Goal: Find specific page/section: Find specific page/section

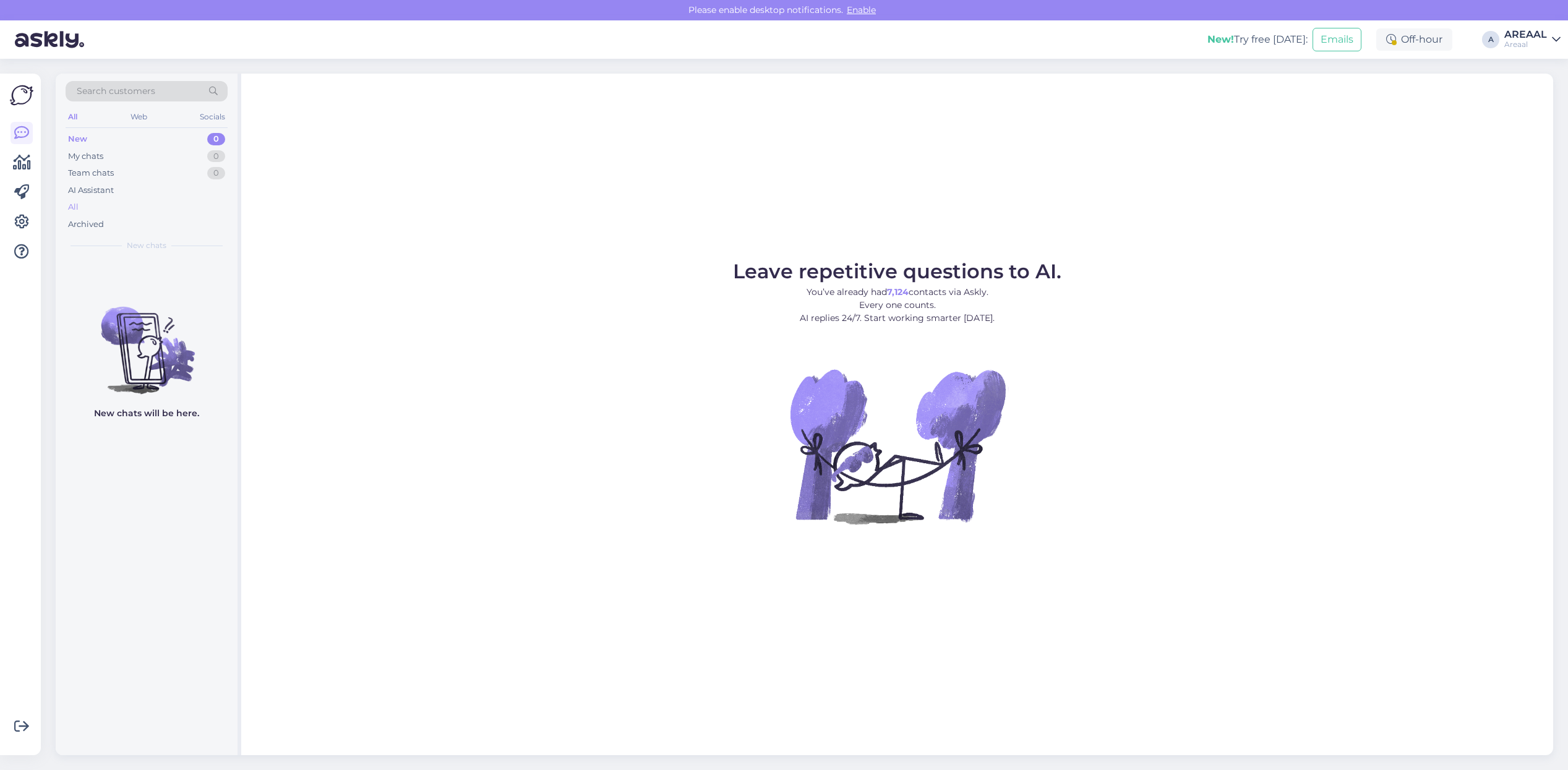
click at [187, 206] on div "All" at bounding box center [147, 207] width 162 height 17
click at [161, 200] on div "All" at bounding box center [147, 207] width 162 height 17
click at [1170, 205] on div "Leave repetitive questions to AI. You’ve already had 7,124 contacts via Askly. …" at bounding box center [897, 414] width 1311 height 682
click at [152, 204] on div "All" at bounding box center [147, 207] width 162 height 17
click at [137, 205] on div "All" at bounding box center [147, 207] width 162 height 17
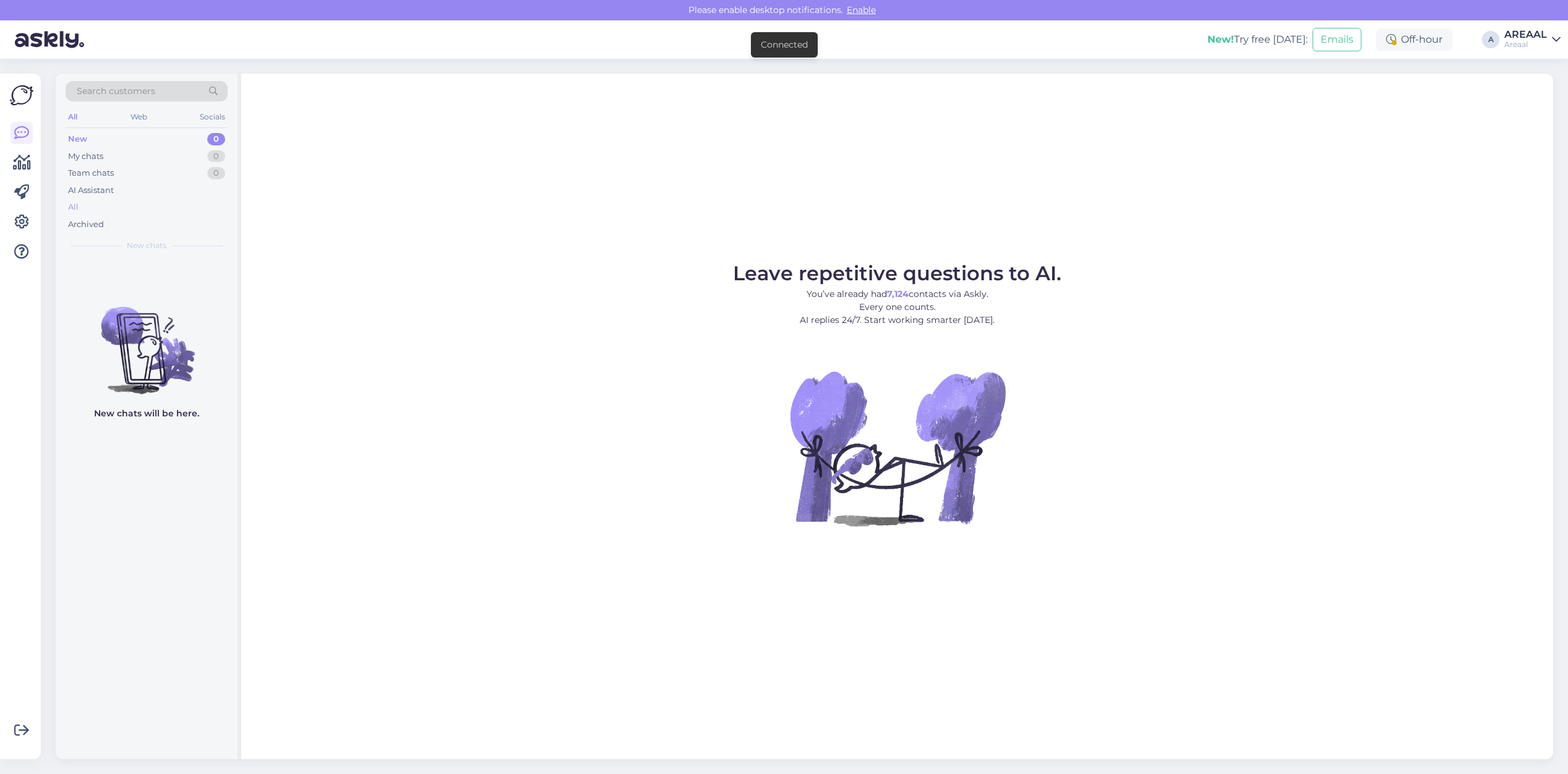
click at [165, 203] on div "All" at bounding box center [147, 207] width 162 height 17
click at [94, 200] on div "All" at bounding box center [147, 207] width 162 height 17
drag, startPoint x: 0, startPoint y: 0, endPoint x: 121, endPoint y: 209, distance: 241.5
click at [125, 211] on div "All" at bounding box center [147, 207] width 162 height 17
click at [120, 214] on div "All" at bounding box center [147, 207] width 162 height 17
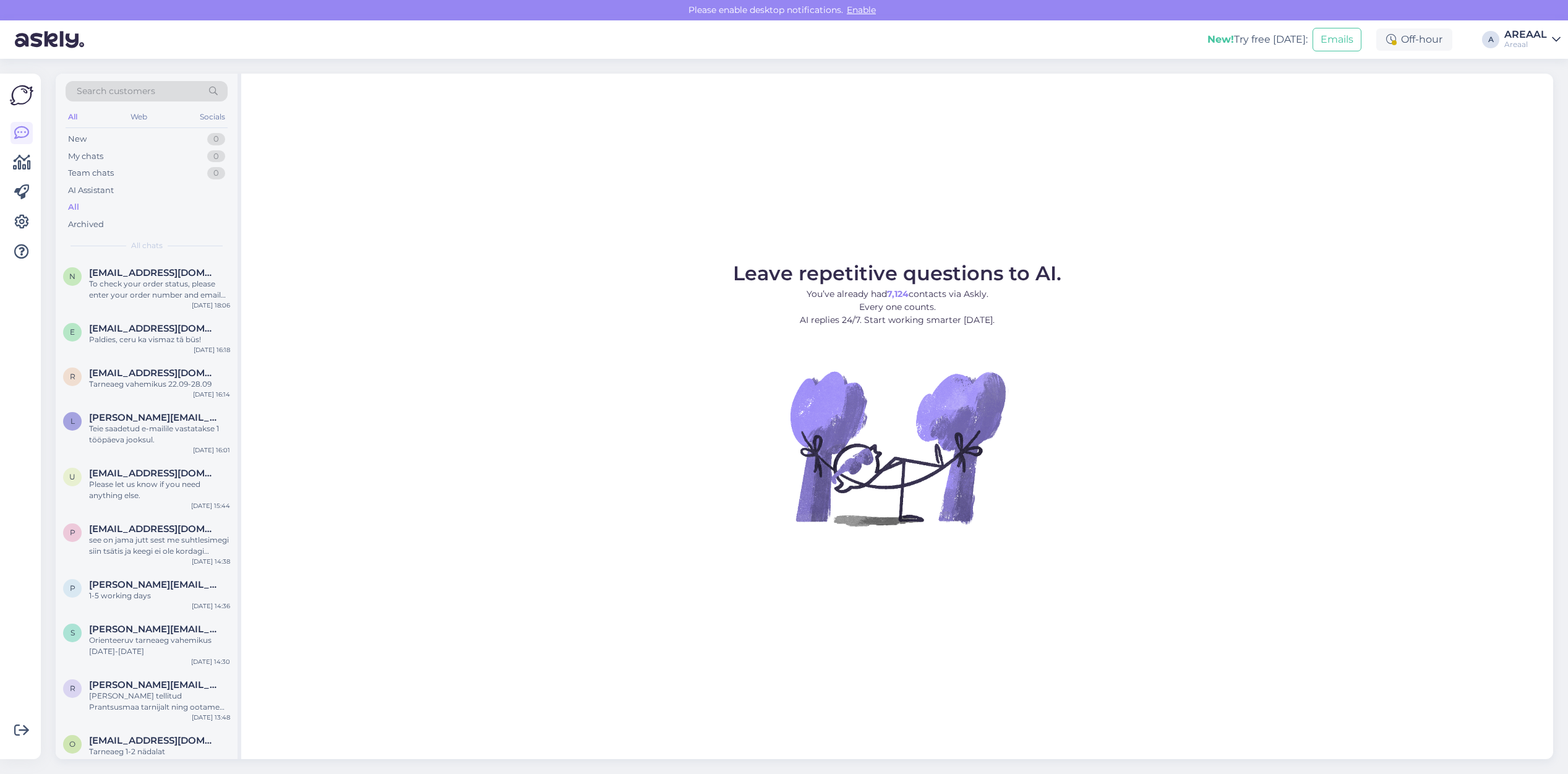
click at [1126, 126] on div "Leave repetitive questions to AI. You’ve already had 7,124 contacts via Askly. …" at bounding box center [897, 416] width 1311 height 686
